Goal: Communication & Community: Participate in discussion

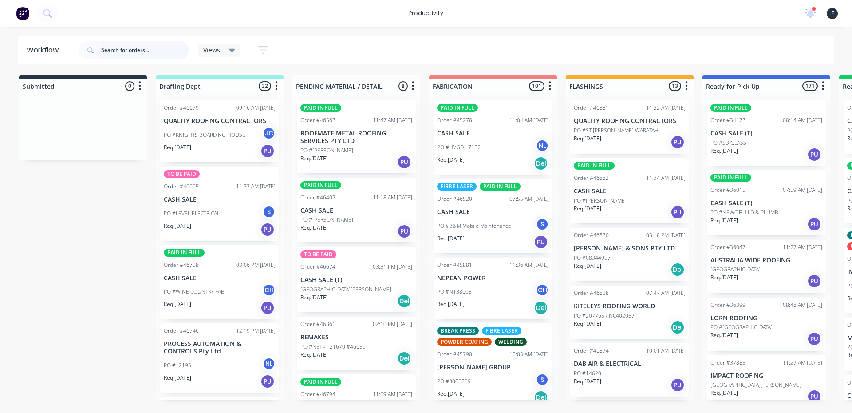
click at [124, 53] on input "text" at bounding box center [145, 50] width 88 height 18
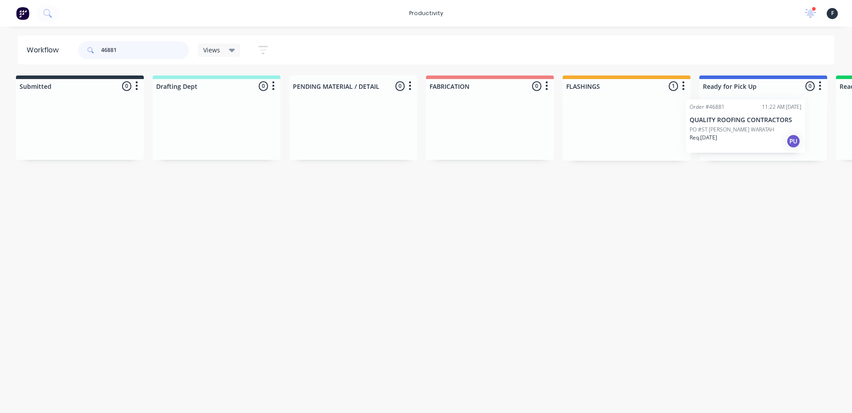
scroll to position [0, 9]
drag, startPoint x: 645, startPoint y: 130, endPoint x: 742, endPoint y: 134, distance: 97.2
click at [742, 134] on div "Submitted 0 Sort By Created date Required date Order number Customer name Most …" at bounding box center [724, 117] width 1480 height 85
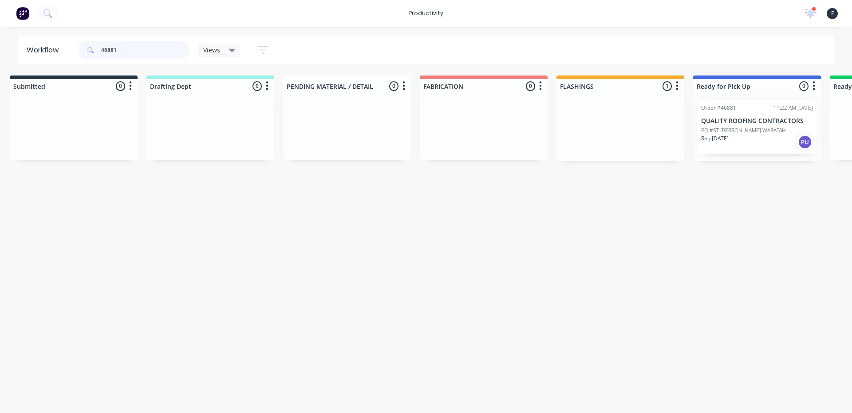
type input "46881"
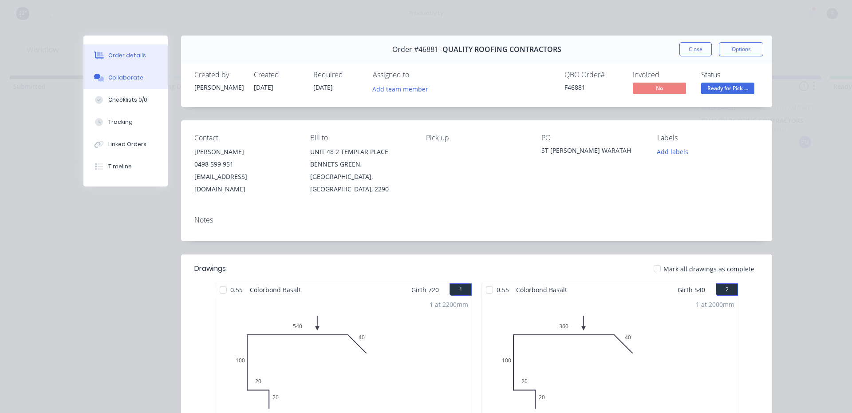
click at [144, 79] on button "Collaborate" at bounding box center [125, 78] width 84 height 22
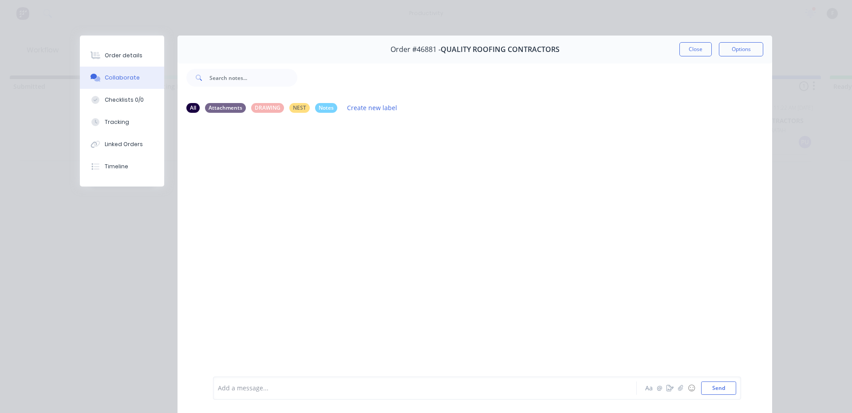
click at [374, 381] on div "Add a message..." at bounding box center [412, 387] width 389 height 13
click at [718, 385] on button "Send" at bounding box center [718, 387] width 35 height 13
click at [686, 47] on button "Close" at bounding box center [695, 49] width 32 height 14
